Goal: Find specific page/section: Find specific page/section

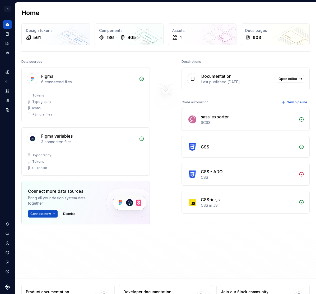
click at [190, 16] on div "Home" at bounding box center [165, 13] width 288 height 8
click at [6, 6] on html "G [DOMAIN_NAME] SK Design system data Home Design tokens 561 Components 136 405…" at bounding box center [158, 147] width 316 height 294
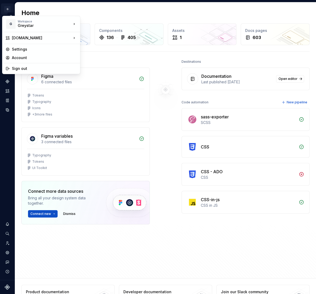
click at [6, 6] on html "G [DOMAIN_NAME] SK Design system data Home Design tokens 561 Components 136 405…" at bounding box center [158, 147] width 316 height 294
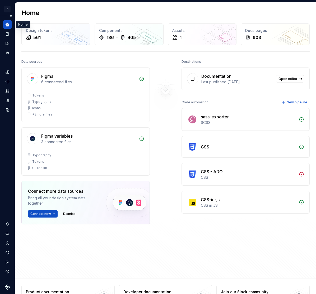
click at [4, 25] on div "Home" at bounding box center [7, 24] width 8 height 8
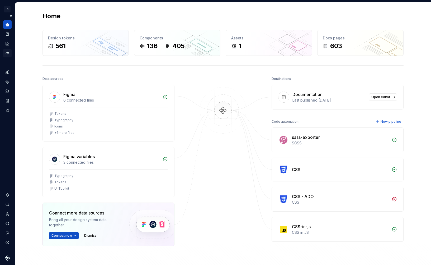
click at [7, 53] on icon "Code automation" at bounding box center [7, 53] width 5 height 5
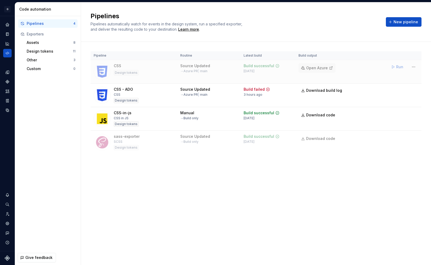
click at [318, 67] on span "Open Azure" at bounding box center [317, 67] width 22 height 5
click at [164, 165] on div "Pipeline Routine Latest build Build output CSS Design tokens Source Updated → A…" at bounding box center [256, 108] width 331 height 132
